Goal: Information Seeking & Learning: Learn about a topic

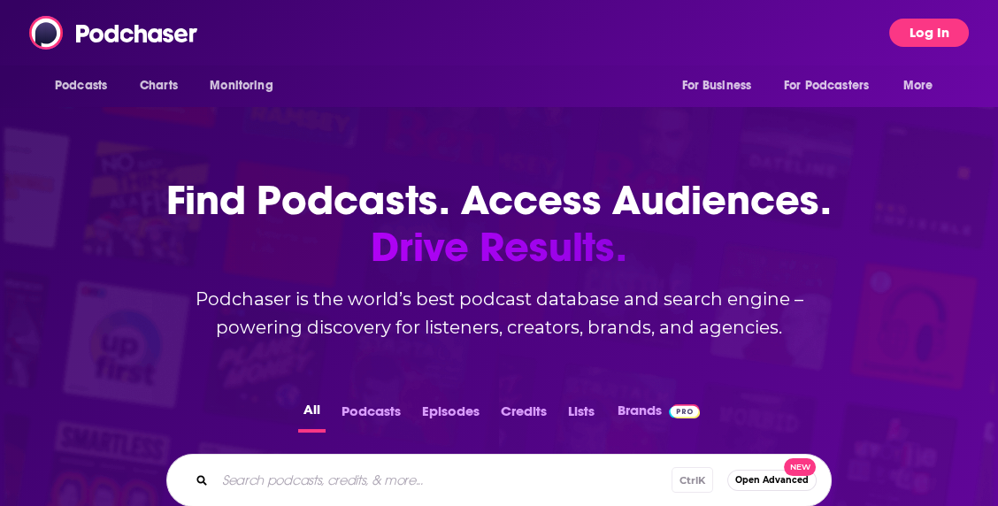
click at [917, 22] on button "Log In" at bounding box center [929, 33] width 80 height 28
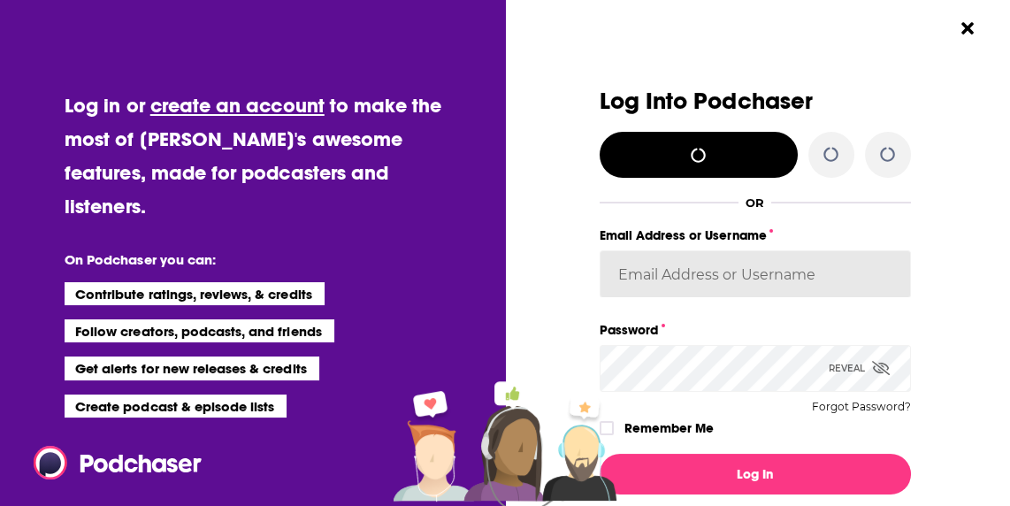
type input "Shift_2"
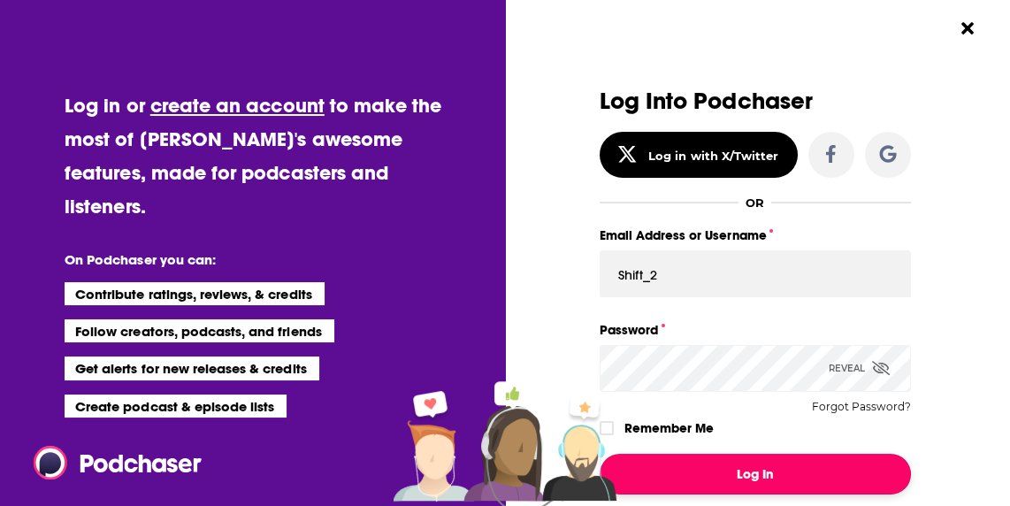
click at [663, 488] on button "Log In" at bounding box center [755, 474] width 311 height 41
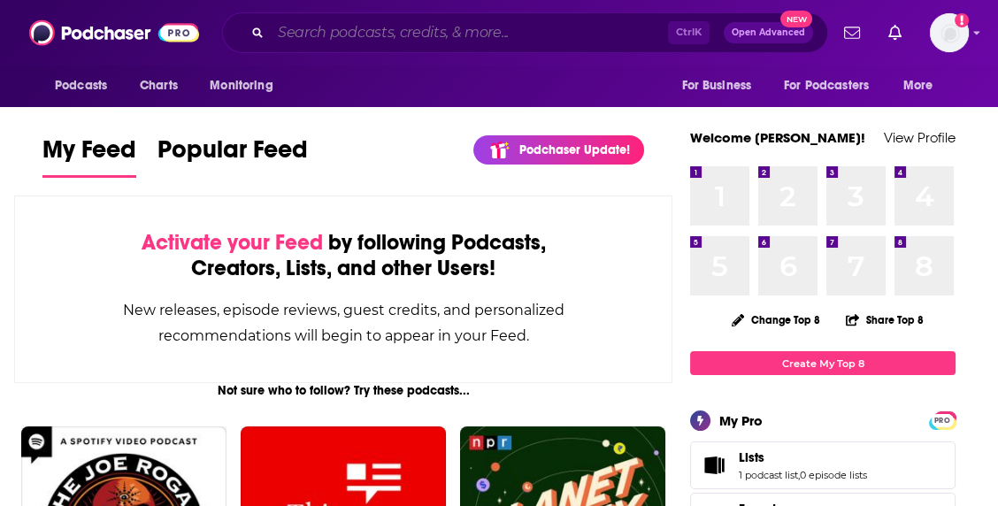
click at [371, 27] on input "Search podcasts, credits, & more..." at bounding box center [469, 33] width 397 height 28
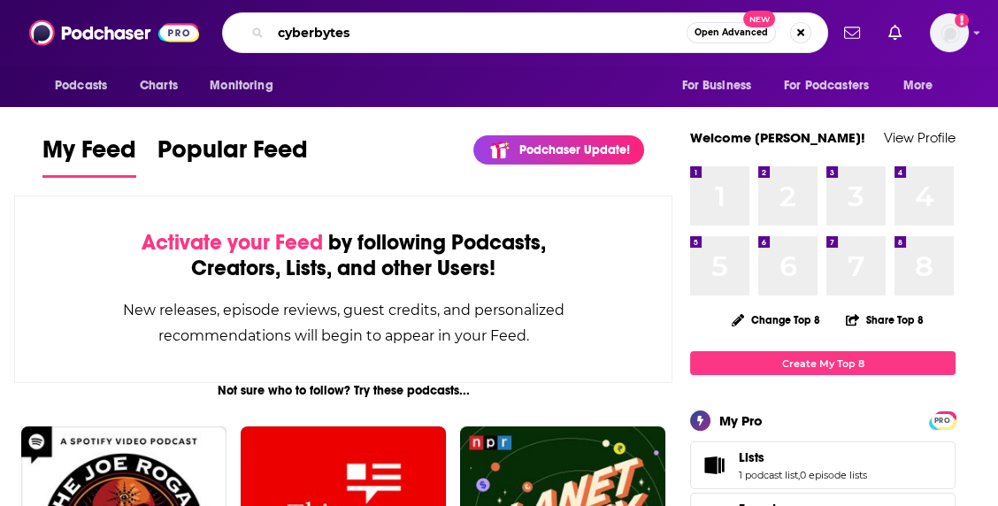
type input "cyberbytes"
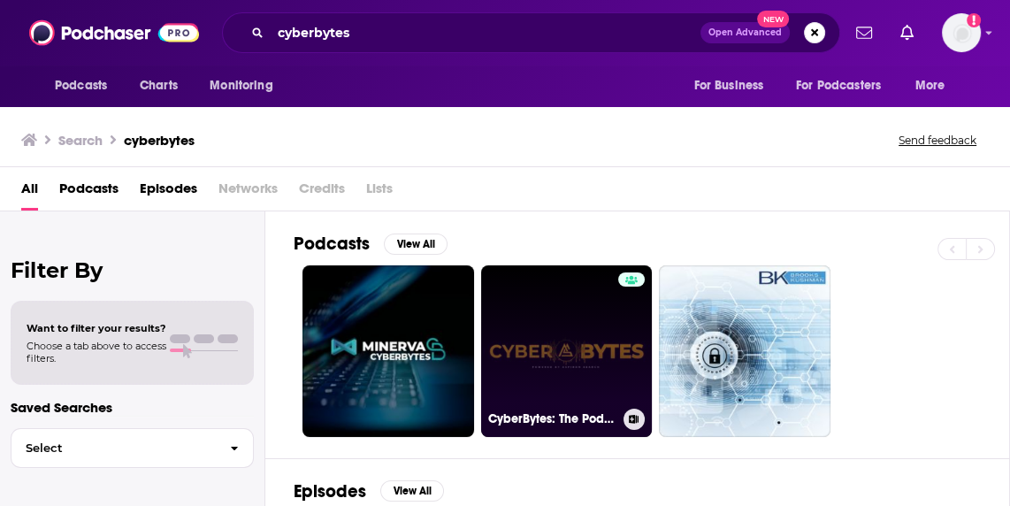
click at [548, 311] on link "CyberBytes: The Podcast" at bounding box center [567, 351] width 172 height 172
